Goal: Information Seeking & Learning: Learn about a topic

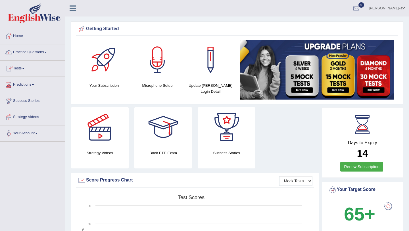
click at [31, 52] on link "Practice Questions" at bounding box center [32, 51] width 65 height 14
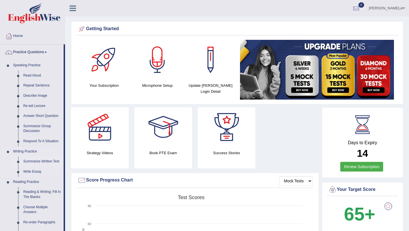
click at [32, 160] on link "Summarize Written Text" at bounding box center [42, 161] width 43 height 10
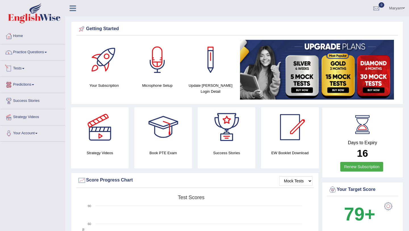
click at [33, 52] on link "Practice Questions" at bounding box center [32, 51] width 65 height 14
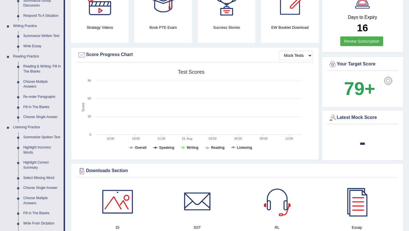
scroll to position [126, 0]
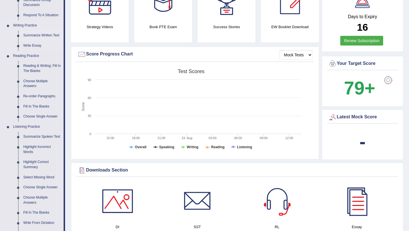
click at [46, 35] on link "Summarize Written Text" at bounding box center [42, 35] width 43 height 10
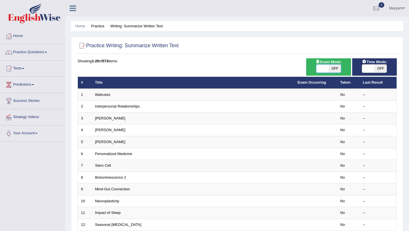
click at [326, 71] on span at bounding box center [322, 68] width 12 height 8
checkbox input "true"
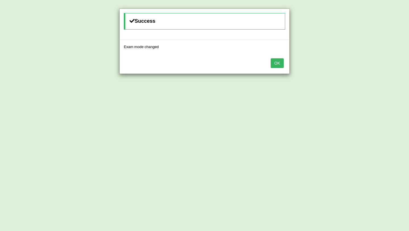
click at [277, 63] on button "OK" at bounding box center [277, 63] width 13 height 10
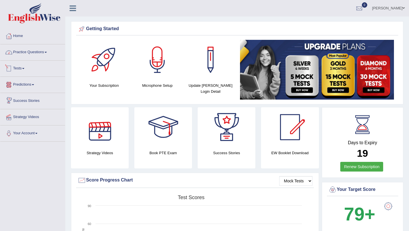
click at [47, 53] on span at bounding box center [46, 52] width 2 height 1
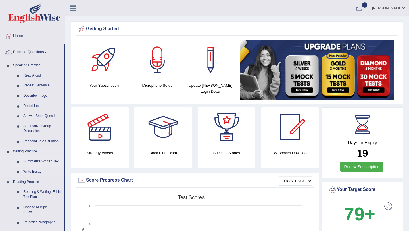
click at [34, 158] on link "Summarize Written Text" at bounding box center [42, 161] width 43 height 10
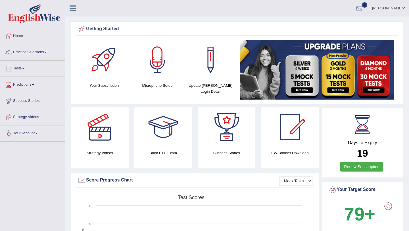
click at [39, 53] on link "Practice Questions" at bounding box center [32, 51] width 65 height 14
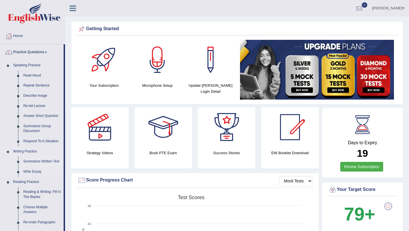
click at [30, 159] on link "Summarize Written Text" at bounding box center [42, 161] width 43 height 10
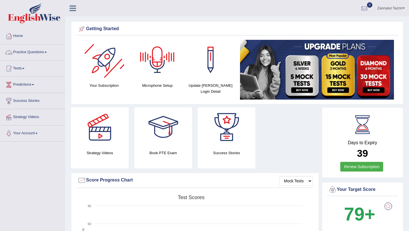
click at [27, 55] on link "Practice Questions" at bounding box center [32, 51] width 65 height 14
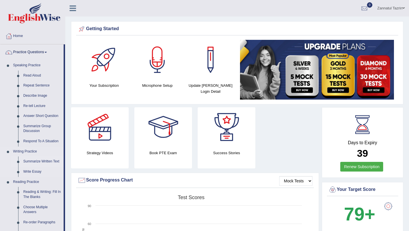
click at [33, 162] on link "Summarize Written Text" at bounding box center [42, 161] width 43 height 10
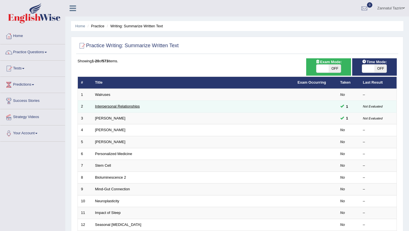
click at [128, 106] on link "Interpersonal Relationships" at bounding box center [117, 106] width 45 height 4
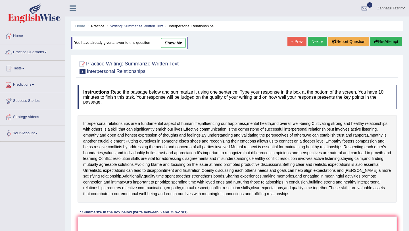
click at [178, 42] on link "show me" at bounding box center [173, 43] width 25 height 10
type textarea "Interpersonal relationships are a fundamental aspect of human life and effectiv…"
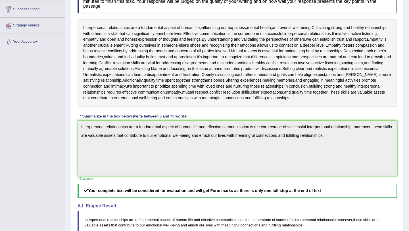
scroll to position [89, 0]
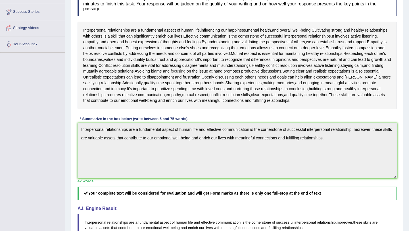
drag, startPoint x: 80, startPoint y: 29, endPoint x: 259, endPoint y: 72, distance: 184.1
click at [259, 72] on div "Interpersonal relationships are a fundamental aspect of human life , influencin…" at bounding box center [237, 65] width 319 height 87
drag, startPoint x: 378, startPoint y: 101, endPoint x: 80, endPoint y: 26, distance: 307.1
click at [80, 26] on div "Interpersonal relationships are a fundamental aspect of human life , influencin…" at bounding box center [237, 65] width 319 height 87
drag, startPoint x: 82, startPoint y: 28, endPoint x: 163, endPoint y: 95, distance: 105.3
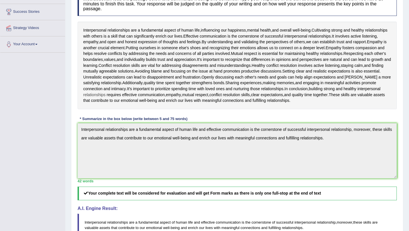
click at [168, 98] on div "Interpersonal relationships are a fundamental aspect of human life , influencin…" at bounding box center [237, 65] width 319 height 87
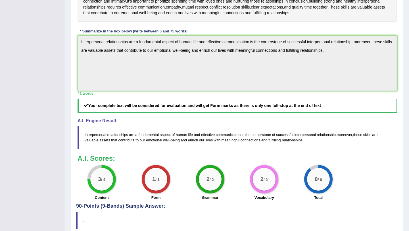
scroll to position [202, 0]
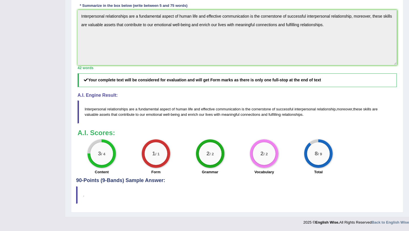
click at [95, 117] on blockquote "Interpersonal relationships are a fundamental aspect of human life and effectiv…" at bounding box center [237, 111] width 319 height 23
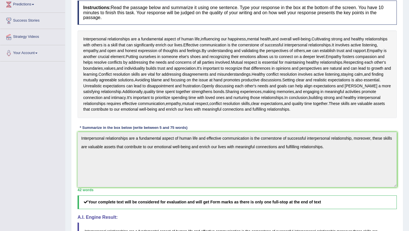
scroll to position [79, 0]
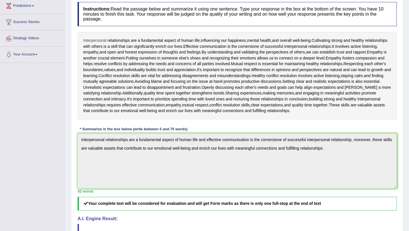
drag, startPoint x: 83, startPoint y: 40, endPoint x: 93, endPoint y: 40, distance: 10.2
click at [93, 40] on div "Interpersonal relationships are a fundamental aspect of human life , influencin…" at bounding box center [237, 75] width 319 height 87
click at [93, 40] on span "Interpersonal" at bounding box center [94, 40] width 23 height 6
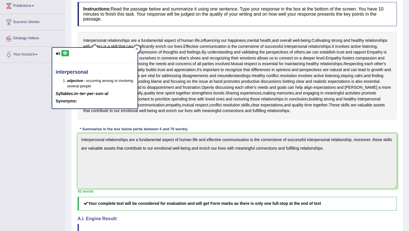
click at [137, 47] on icon at bounding box center [136, 48] width 3 height 3
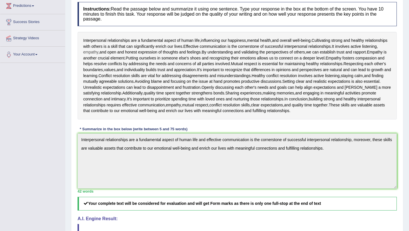
drag, startPoint x: 379, startPoint y: 111, endPoint x: 102, endPoint y: 49, distance: 284.2
click at [102, 49] on div "Interpersonal relationships are a fundamental aspect of human life , influencin…" at bounding box center [237, 75] width 319 height 87
drag, startPoint x: 81, startPoint y: 40, endPoint x: 384, endPoint y: 109, distance: 310.7
click at [386, 110] on div "Interpersonal relationships are a fundamental aspect of human life , influencin…" at bounding box center [237, 75] width 319 height 87
drag, startPoint x: 383, startPoint y: 109, endPoint x: 76, endPoint y: 40, distance: 315.4
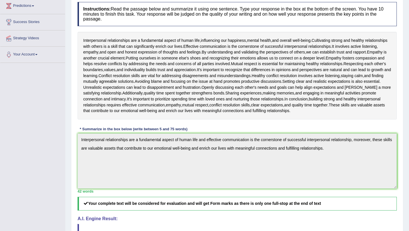
click at [76, 40] on div "Practice Writing: Summarize Written Text 2 Interpersonal Relationships Instruct…" at bounding box center [237, 153] width 332 height 363
drag, startPoint x: 81, startPoint y: 39, endPoint x: 186, endPoint y: 116, distance: 130.3
click at [186, 114] on div "Interpersonal relationships are a fundamental aspect of human life , influencin…" at bounding box center [237, 75] width 319 height 87
click at [132, 33] on div "Interpersonal relationships are a fundamental aspect of human life , influencin…" at bounding box center [237, 75] width 319 height 87
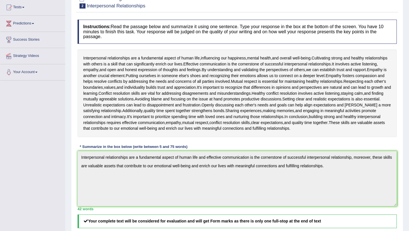
scroll to position [0, 0]
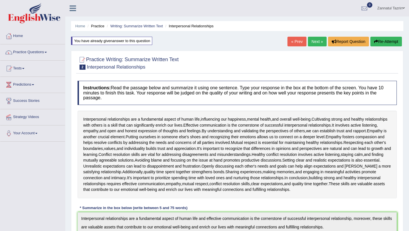
click at [102, 26] on li "Practice" at bounding box center [95, 25] width 18 height 5
click at [49, 53] on link "Practice Questions" at bounding box center [32, 51] width 65 height 14
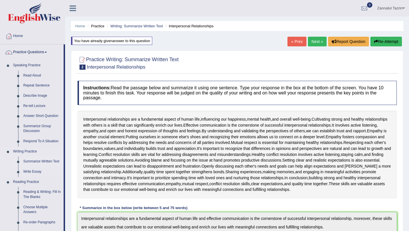
click at [46, 161] on link "Summarize Written Text" at bounding box center [42, 161] width 43 height 10
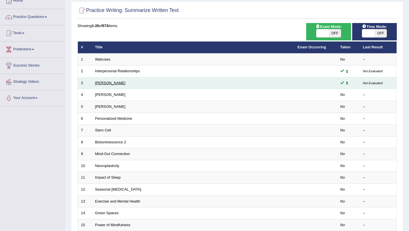
click at [116, 84] on link "Rosalid Franklin" at bounding box center [110, 83] width 30 height 4
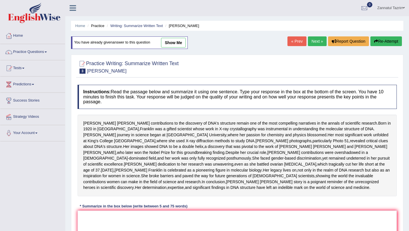
scroll to position [106, 0]
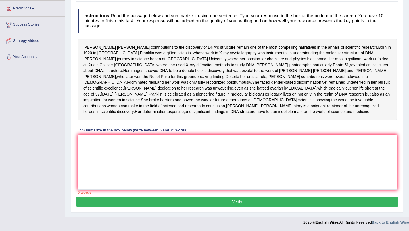
drag, startPoint x: 229, startPoint y: 119, endPoint x: 157, endPoint y: 86, distance: 79.0
click at [157, 88] on div "[PERSON_NAME] contributions to the discovery of DNA's structure remain one of t…" at bounding box center [237, 79] width 319 height 81
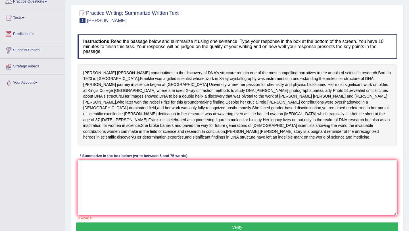
scroll to position [24, 0]
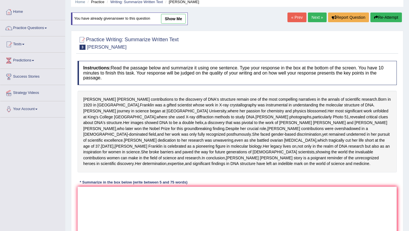
click at [174, 19] on link "show me" at bounding box center [173, 19] width 25 height 10
type textarea "Contributions of [PERSON_NAME] to the discovery of the structure of DNA remain …"
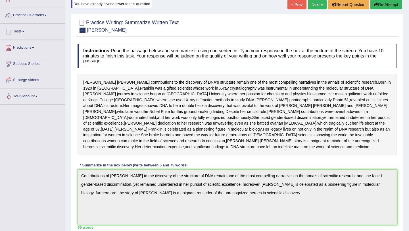
scroll to position [0, 0]
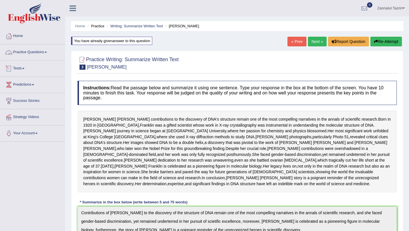
click at [29, 50] on link "Practice Questions" at bounding box center [32, 51] width 65 height 14
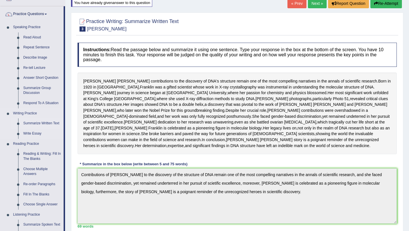
scroll to position [38, 0]
click at [44, 123] on link "Summarize Written Text" at bounding box center [42, 123] width 43 height 10
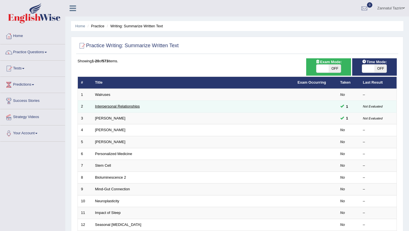
click at [129, 105] on link "Interpersonal Relationships" at bounding box center [117, 106] width 45 height 4
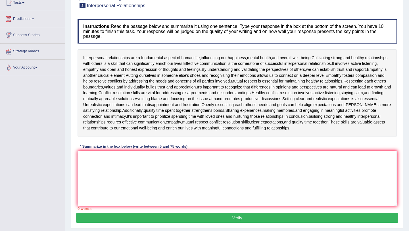
scroll to position [82, 0]
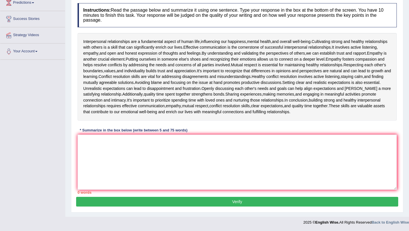
drag, startPoint x: 82, startPoint y: 41, endPoint x: 222, endPoint y: 135, distance: 168.3
click at [222, 133] on div "Instructions: Read the passage below and summarize it using one sentence. Type …" at bounding box center [237, 98] width 322 height 196
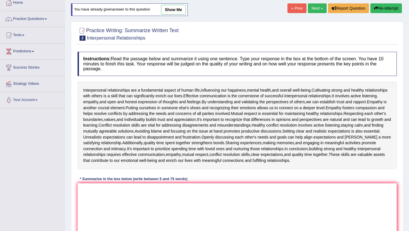
scroll to position [24, 0]
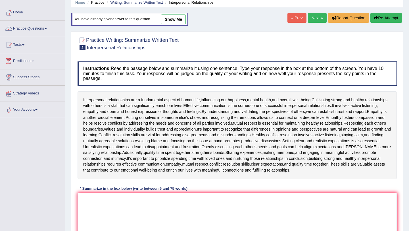
click at [172, 21] on link "show me" at bounding box center [173, 19] width 25 height 10
type textarea "Interpersonal relationships are a fundamental aspect of human life and effectiv…"
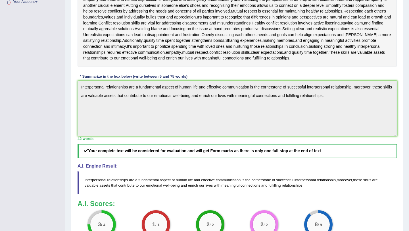
scroll to position [92, 0]
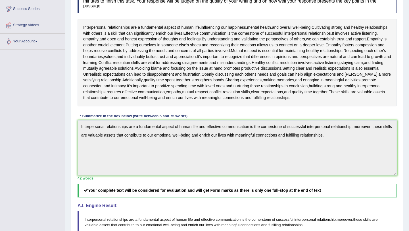
drag, startPoint x: 381, startPoint y: 98, endPoint x: 374, endPoint y: 97, distance: 7.0
click at [374, 97] on div "Interpersonal relationships are a fundamental aspect of human life , influencin…" at bounding box center [237, 62] width 319 height 87
drag, startPoint x: 377, startPoint y: 97, endPoint x: 304, endPoint y: 91, distance: 73.1
click at [305, 92] on div "Interpersonal relationships are a fundamental aspect of human life , influencin…" at bounding box center [237, 62] width 319 height 87
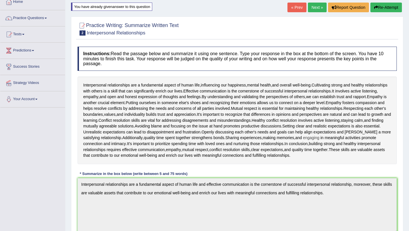
scroll to position [0, 0]
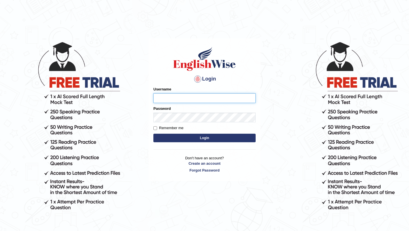
type input "pavithragowda"
click at [211, 137] on button "Login" at bounding box center [204, 137] width 102 height 9
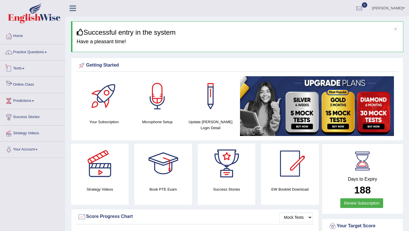
click at [30, 55] on link "Practice Questions" at bounding box center [32, 51] width 65 height 14
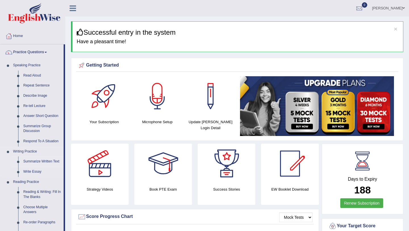
click at [35, 161] on link "Summarize Written Text" at bounding box center [42, 161] width 43 height 10
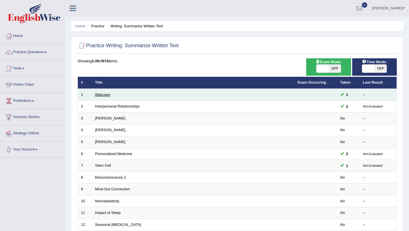
click at [102, 95] on link "Walruses" at bounding box center [102, 94] width 15 height 4
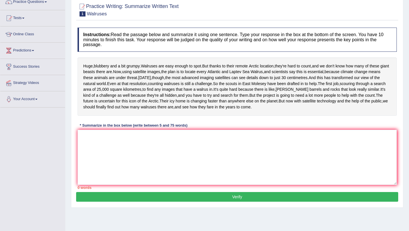
scroll to position [75, 0]
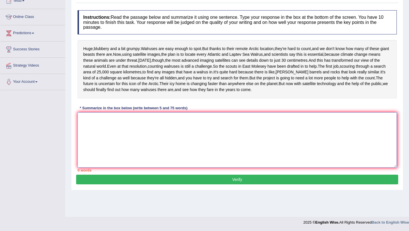
click at [127, 148] on textarea at bounding box center [237, 139] width 319 height 55
paste textarea "The purpose of art is still very much debated, even though art is clearly held …"
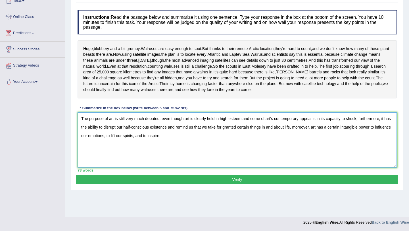
click at [159, 166] on textarea "The purpose of art is still very much debated, even though art is clearly held …" at bounding box center [237, 139] width 319 height 55
click at [194, 153] on textarea "The purpose of art is still very much debated, even though art is clearly held …" at bounding box center [237, 139] width 319 height 55
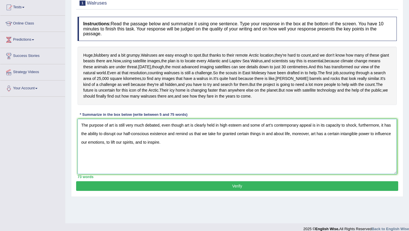
scroll to position [60, 0]
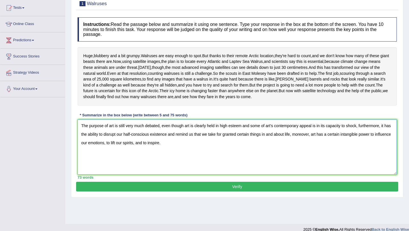
type textarea "The purpose of art is still very much debated, even though art is clearly held …"
click at [215, 191] on button "Verify" at bounding box center [237, 186] width 322 height 10
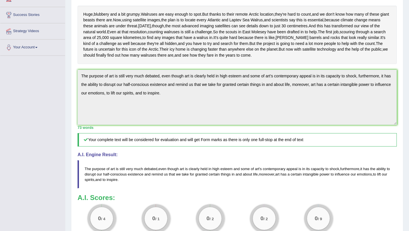
scroll to position [0, 0]
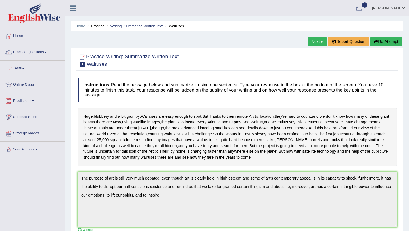
click at [314, 41] on link "Next »" at bounding box center [317, 42] width 19 height 10
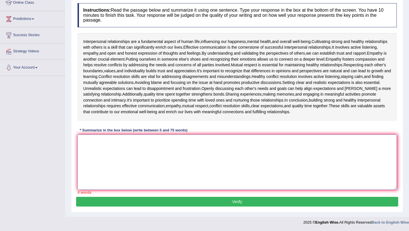
click at [151, 146] on textarea at bounding box center [237, 161] width 319 height 55
paste textarea "Art serves multiple purposes: it can shock us out of complacency, raising aware…"
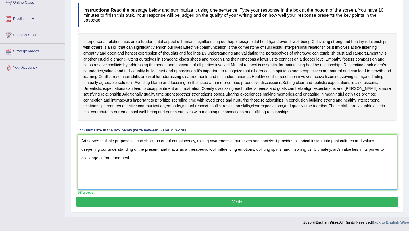
click at [133, 140] on textarea "Art serves multiple purposes: it can shock us out of complacency, raising aware…" at bounding box center [237, 161] width 319 height 55
drag, startPoint x: 81, startPoint y: 140, endPoint x: 134, endPoint y: 167, distance: 59.7
click at [134, 167] on textarea "Art serves multiple purposes it can shock us out of complacency, raising awaren…" at bounding box center [237, 161] width 319 height 55
paste textarea "any purposes and its role is still debated. It can shock us, breaking our compl…"
type textarea "Art serves many purposes and its role is still debated. It can shock us, breaki…"
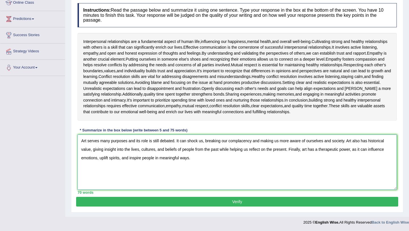
click at [199, 158] on textarea "Art serves many purposes and its role is still debated. It can shock us, breaki…" at bounding box center [237, 161] width 319 height 55
drag, startPoint x: 82, startPoint y: 139, endPoint x: 222, endPoint y: 158, distance: 141.2
click at [222, 159] on textarea "Art serves many purposes and its role is still debated. It can shock us, breaki…" at bounding box center [237, 161] width 319 height 55
click at [208, 158] on textarea "Art serves many purposes and its role is still debated. It can shock us, breaki…" at bounding box center [237, 161] width 319 height 55
drag, startPoint x: 199, startPoint y: 158, endPoint x: 79, endPoint y: 139, distance: 121.9
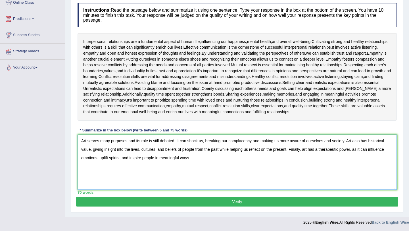
click at [79, 139] on textarea "Art serves many purposes and its role is still debated. It can shock us, breaki…" at bounding box center [237, 161] width 319 height 55
click at [94, 152] on textarea "Art serves many purposes and its role is still debated. It can shock us, breaki…" at bounding box center [237, 161] width 319 height 55
